Goal: Book appointment/travel/reservation

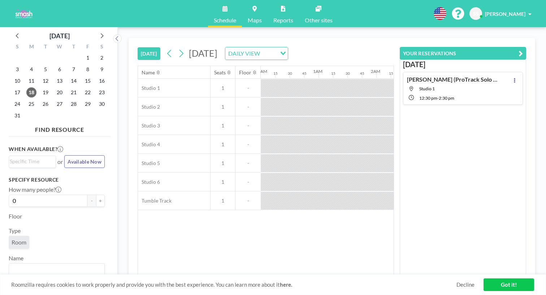
scroll to position [0, 856]
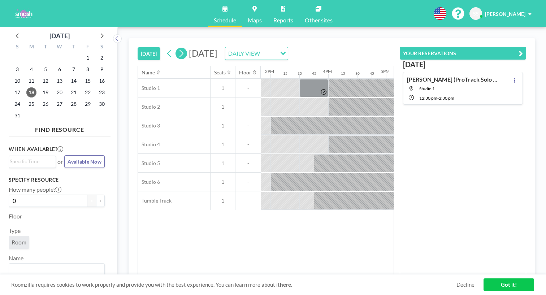
click at [179, 50] on icon at bounding box center [181, 54] width 4 height 8
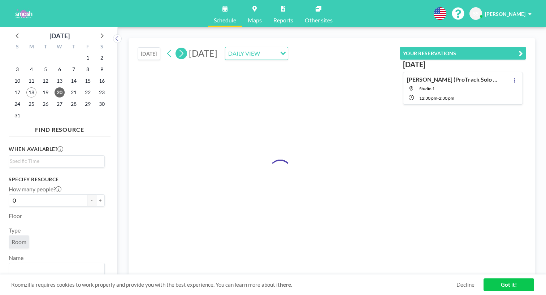
click at [179, 50] on icon at bounding box center [181, 54] width 4 height 8
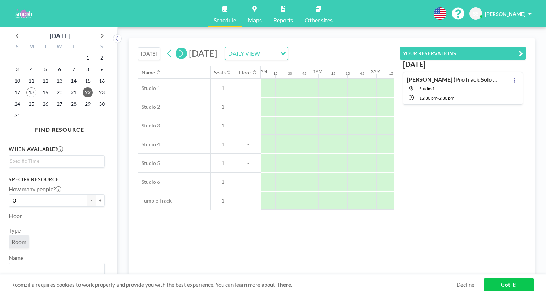
click at [179, 50] on icon at bounding box center [181, 54] width 4 height 8
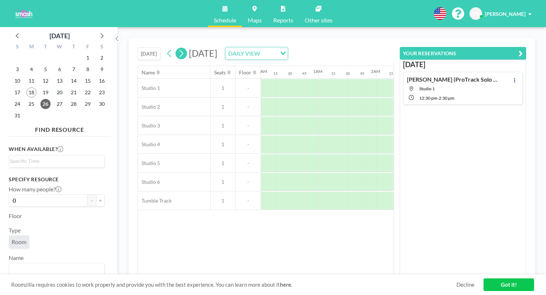
click at [179, 50] on icon at bounding box center [181, 54] width 4 height 8
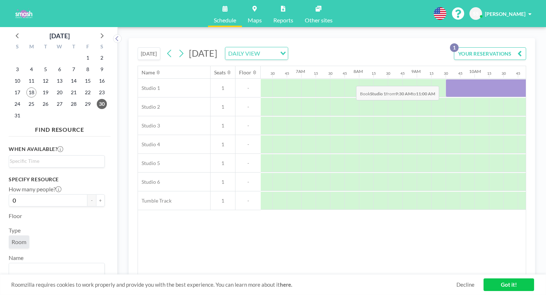
drag, startPoint x: 296, startPoint y: 66, endPoint x: 354, endPoint y: 69, distance: 58.2
click at [445, 79] on div at bounding box center [488, 88] width 87 height 18
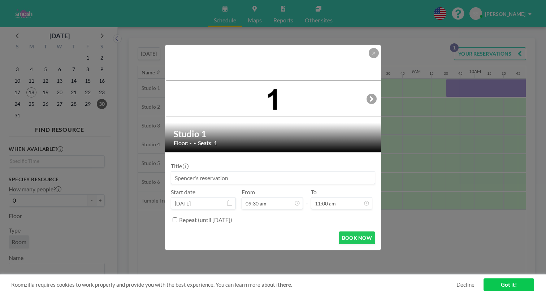
click at [241, 174] on input at bounding box center [273, 177] width 204 height 12
type input "Tea Solo (Pro Track Showcase)"
click at [339, 231] on button "BOOK NOW" at bounding box center [357, 237] width 36 height 13
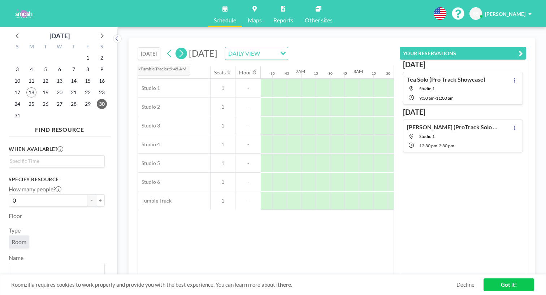
click at [179, 50] on icon at bounding box center [181, 54] width 4 height 8
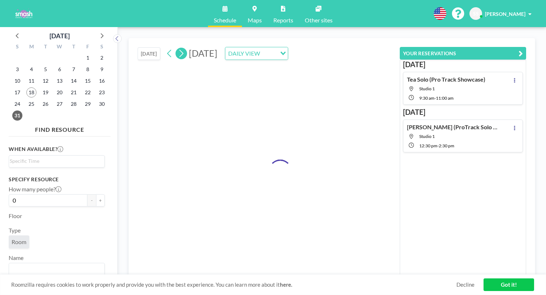
click at [179, 50] on icon at bounding box center [181, 54] width 4 height 8
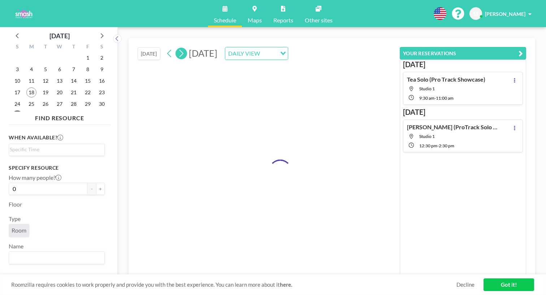
click at [179, 50] on icon at bounding box center [181, 54] width 4 height 8
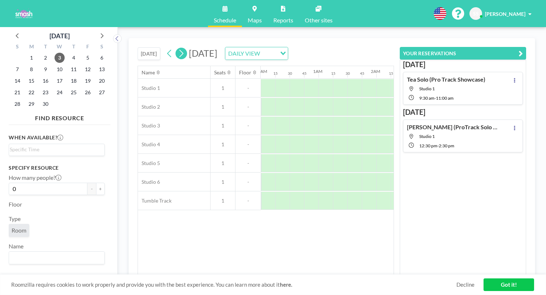
click at [179, 50] on icon at bounding box center [181, 54] width 4 height 8
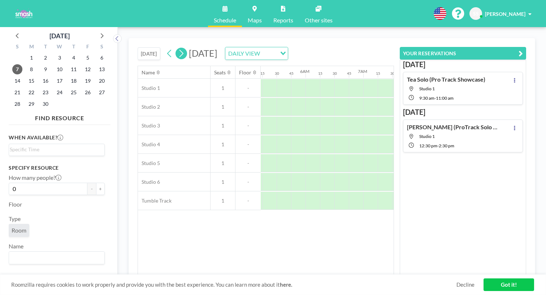
click at [179, 50] on icon at bounding box center [181, 54] width 4 height 8
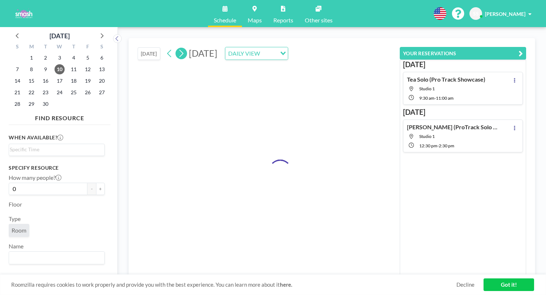
click at [179, 50] on icon at bounding box center [181, 54] width 4 height 8
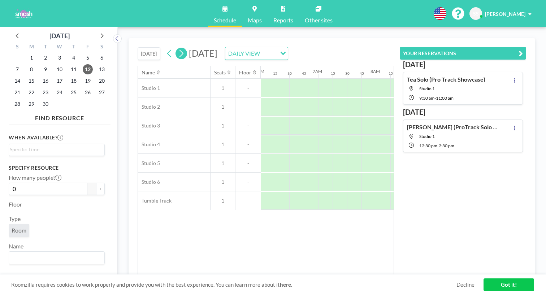
click at [179, 50] on icon at bounding box center [181, 54] width 4 height 8
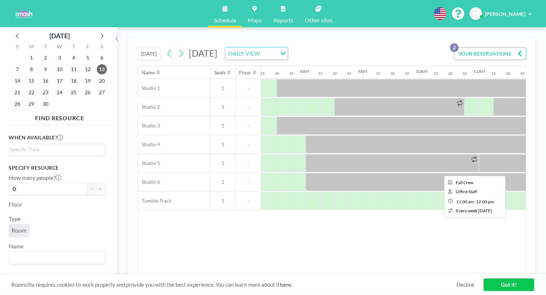
scroll to position [0, 430]
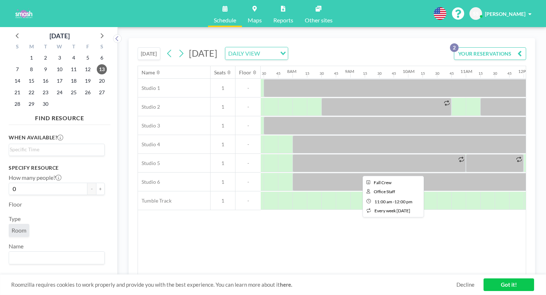
drag, startPoint x: 302, startPoint y: 136, endPoint x: 318, endPoint y: 136, distance: 15.9
click at [466, 154] on div at bounding box center [495, 163] width 58 height 18
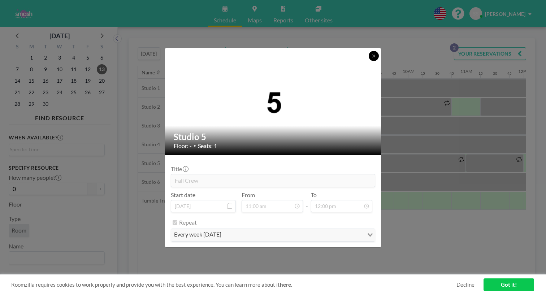
click at [368, 61] on button at bounding box center [373, 56] width 10 height 10
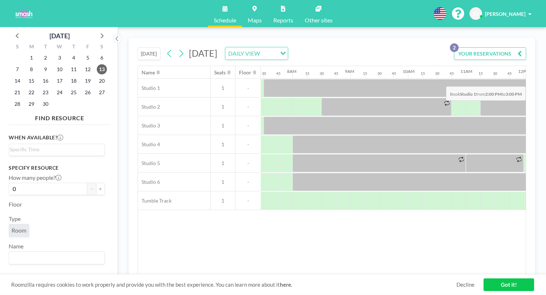
drag, startPoint x: 443, startPoint y: 69, endPoint x: 480, endPoint y: 69, distance: 37.2
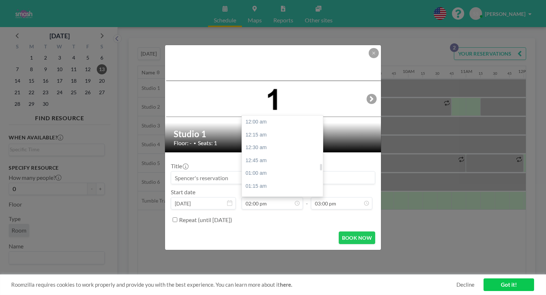
scroll to position [627, 0]
click at [248, 285] on div "03:30 pm" at bounding box center [283, 291] width 83 height 13
type input "03:30 pm"
type input "03:45 pm"
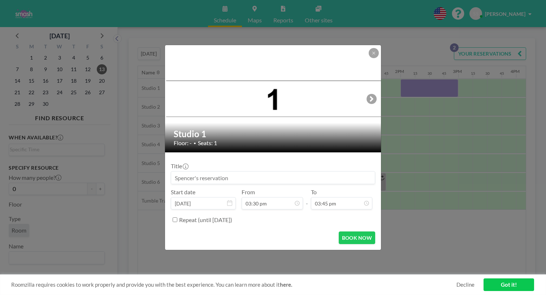
scroll to position [0, 716]
click at [368, 58] on button at bounding box center [373, 53] width 10 height 10
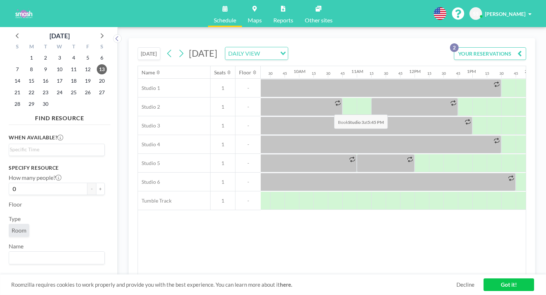
scroll to position [0, 537]
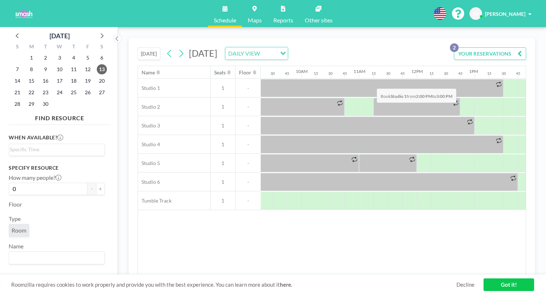
drag, startPoint x: 336, startPoint y: 71, endPoint x: 374, endPoint y: 71, distance: 37.9
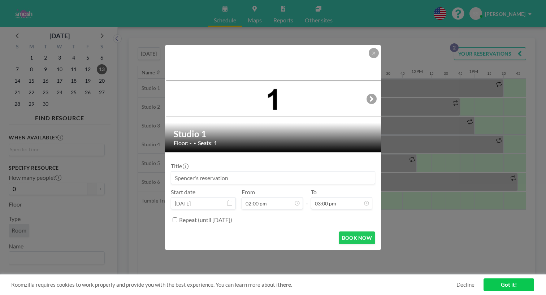
click at [313, 171] on input at bounding box center [273, 177] width 204 height 12
type input "[PERSON_NAME] (Pro Track Showcase)"
click at [344, 231] on button "BOOK NOW" at bounding box center [357, 237] width 36 height 13
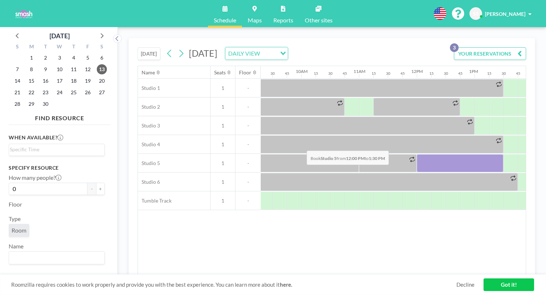
drag, startPoint x: 244, startPoint y: 134, endPoint x: 304, endPoint y: 134, distance: 59.9
click at [416, 154] on div at bounding box center [459, 163] width 87 height 18
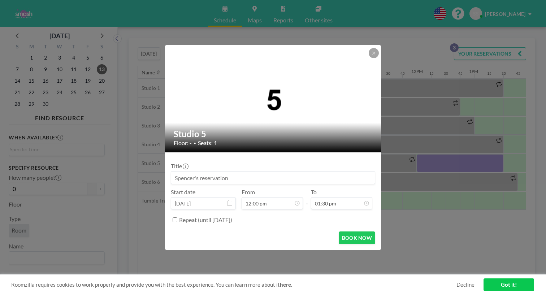
click at [270, 175] on input at bounding box center [273, 177] width 204 height 12
type input "Tea Solo (Pro Track Showcase)"
click at [344, 231] on button "BOOK NOW" at bounding box center [357, 237] width 36 height 13
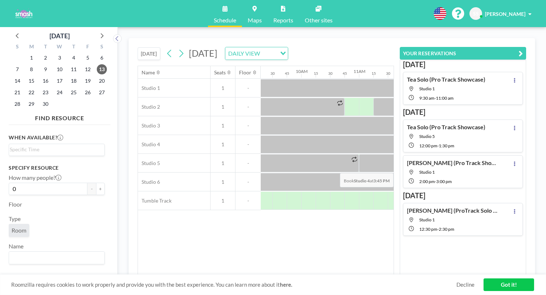
click at [469, 155] on div "Amelia Solo (Pro Track Showcase) Studio 1 2:00 PM - 3:00 PM" at bounding box center [463, 171] width 120 height 33
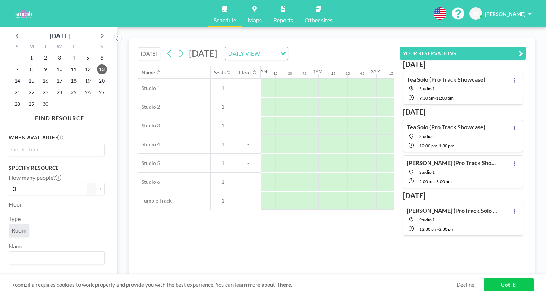
scroll to position [0, 645]
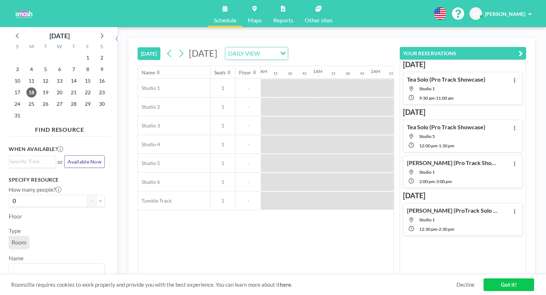
scroll to position [0, 856]
